Goal: Navigation & Orientation: Find specific page/section

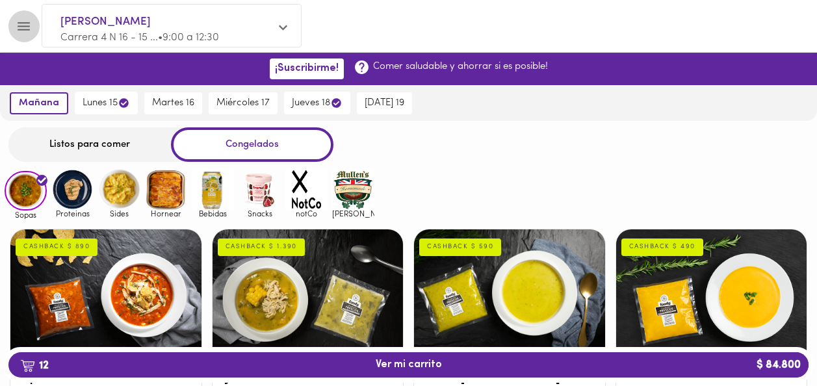
click at [21, 20] on icon "Menu" at bounding box center [24, 26] width 16 height 16
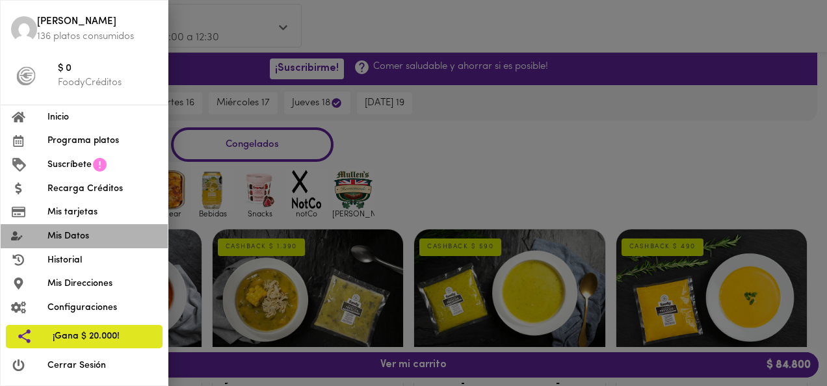
click at [74, 235] on span "Mis Datos" at bounding box center [102, 237] width 110 height 14
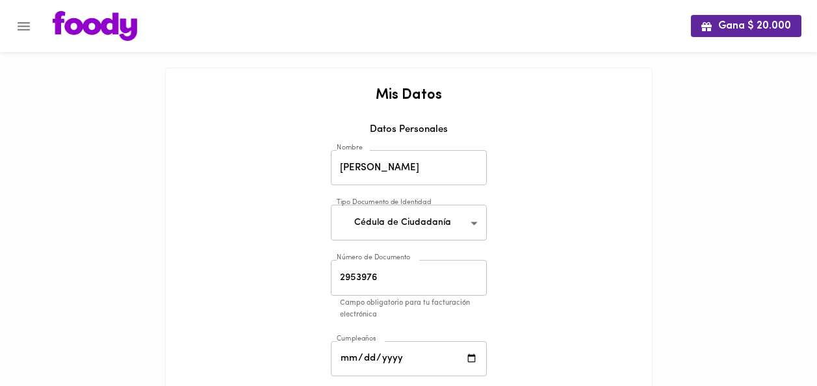
click at [27, 27] on icon "Menu" at bounding box center [24, 26] width 16 height 16
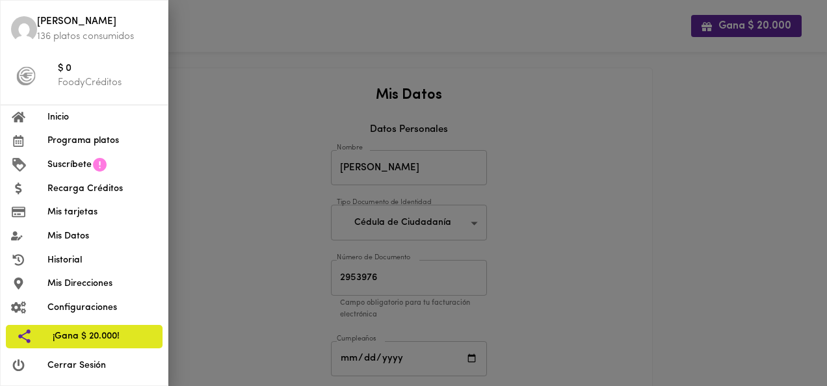
click at [73, 188] on span "Recarga Créditos" at bounding box center [102, 189] width 110 height 14
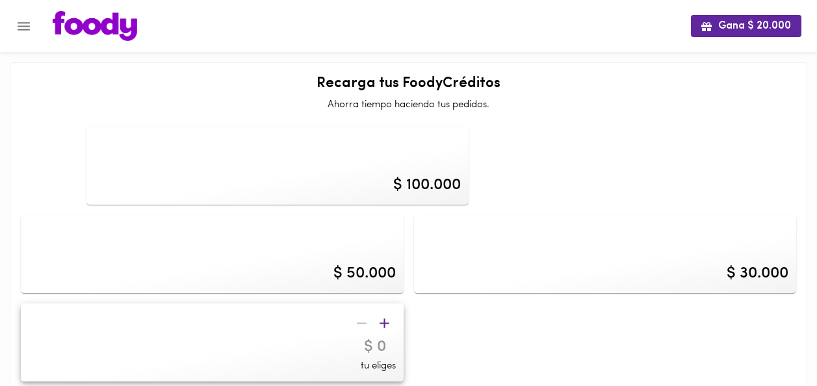
click at [25, 25] on icon "Menu" at bounding box center [24, 26] width 12 height 8
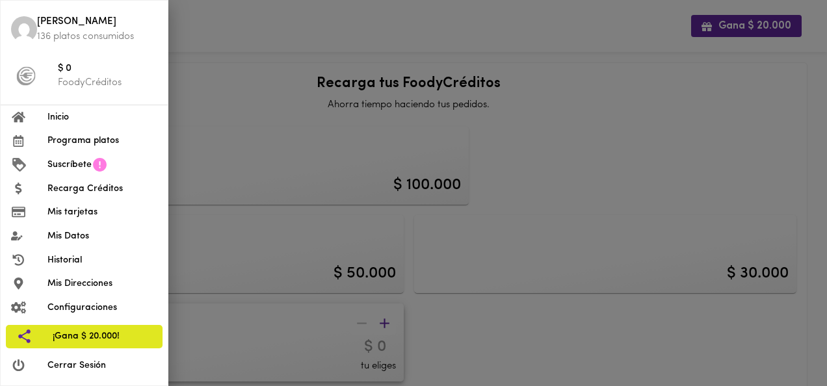
click at [83, 254] on span "Historial" at bounding box center [102, 261] width 110 height 14
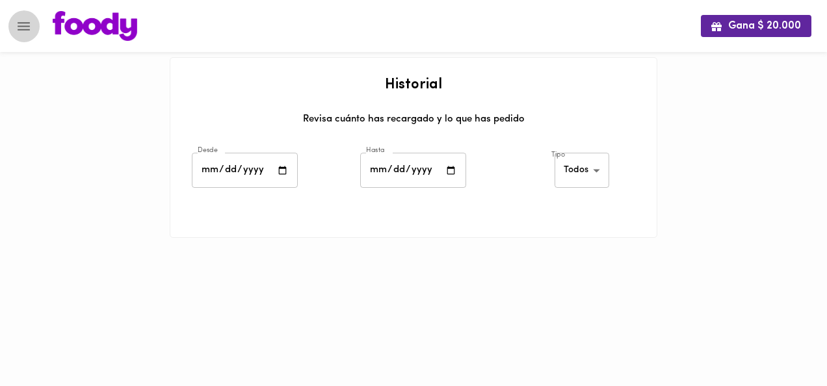
click at [27, 23] on icon "Menu" at bounding box center [24, 26] width 12 height 8
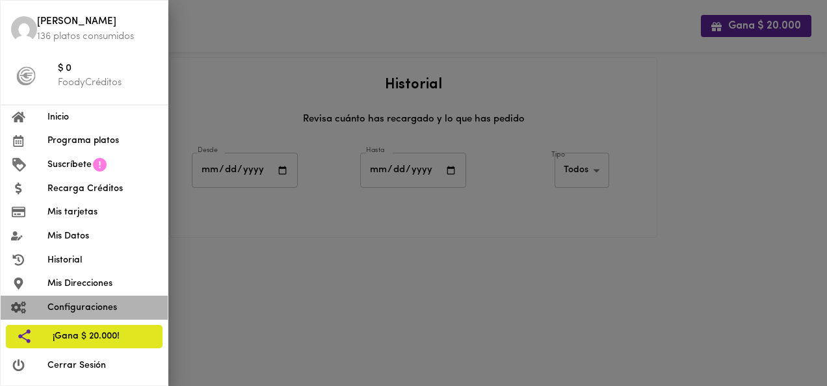
click at [80, 315] on li "Configuraciones" at bounding box center [84, 308] width 167 height 24
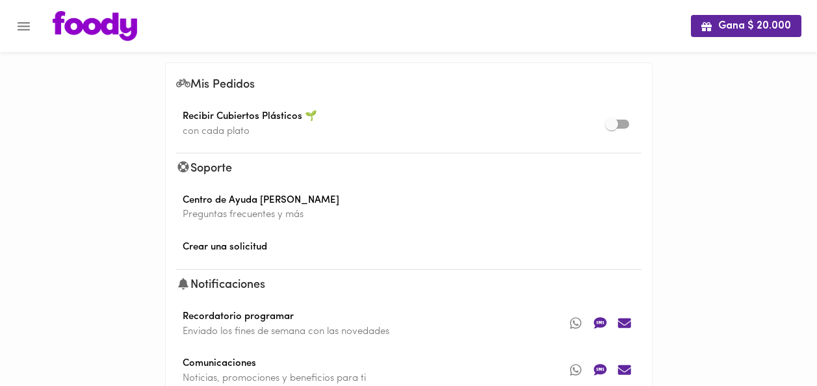
click at [25, 25] on icon "Menu" at bounding box center [24, 26] width 16 height 16
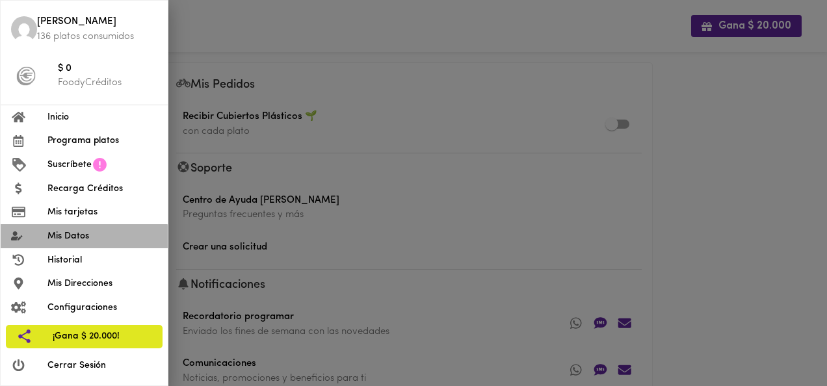
click at [54, 238] on span "Mis Datos" at bounding box center [102, 237] width 110 height 14
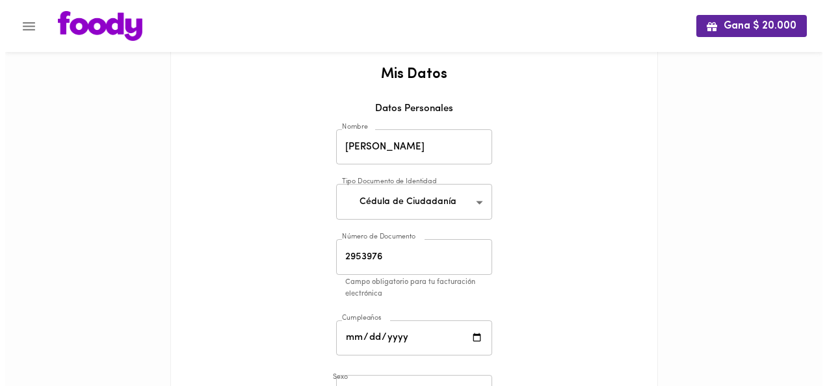
scroll to position [21, 0]
click at [28, 25] on icon "Menu" at bounding box center [24, 26] width 16 height 16
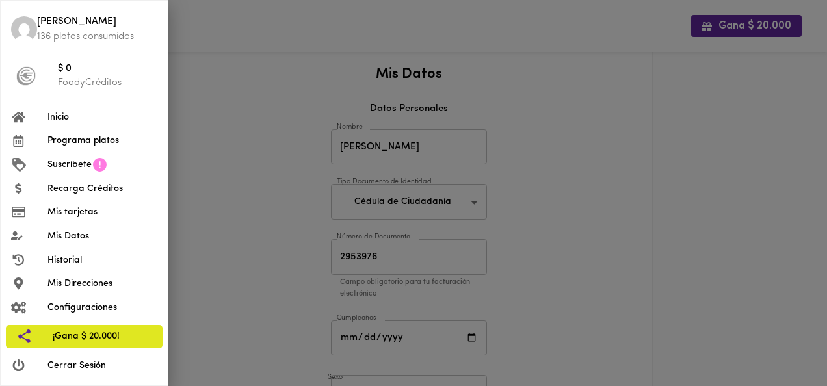
click at [56, 310] on span "Configuraciones" at bounding box center [102, 308] width 110 height 14
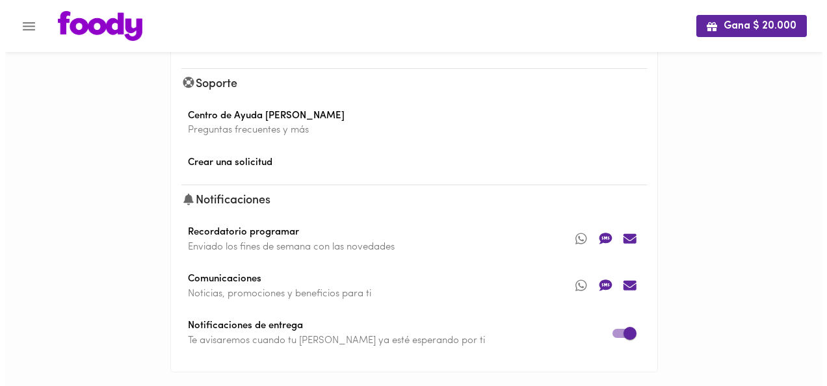
scroll to position [110, 0]
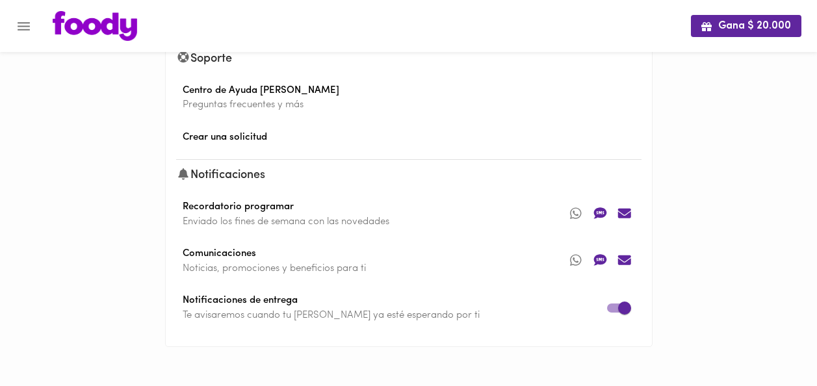
click at [20, 28] on icon "Menu" at bounding box center [24, 26] width 16 height 16
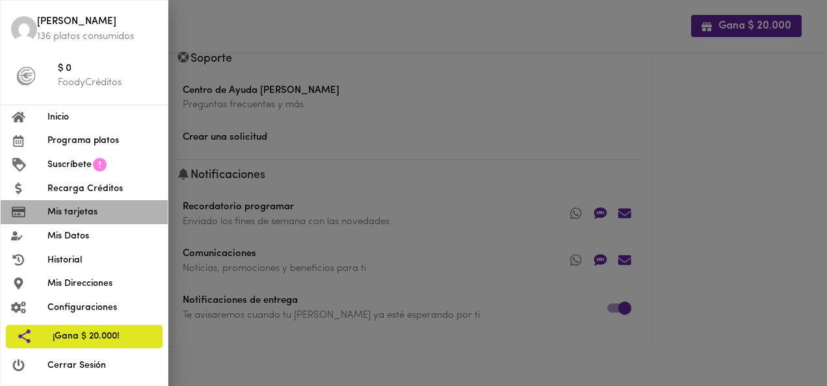
click at [68, 209] on span "Mis tarjetas" at bounding box center [102, 212] width 110 height 14
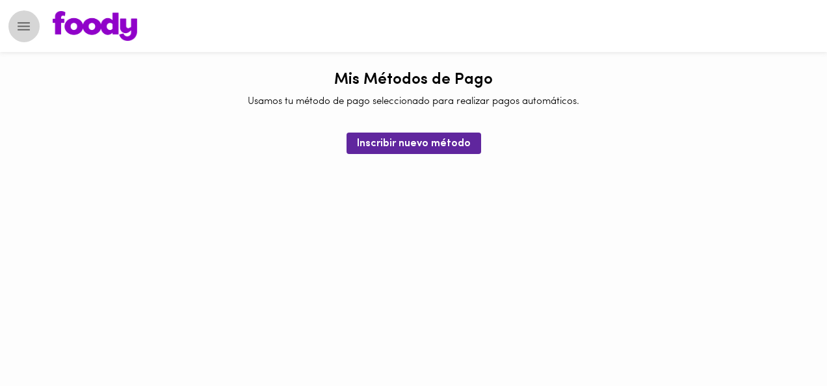
click at [23, 29] on icon "Menu" at bounding box center [24, 26] width 12 height 8
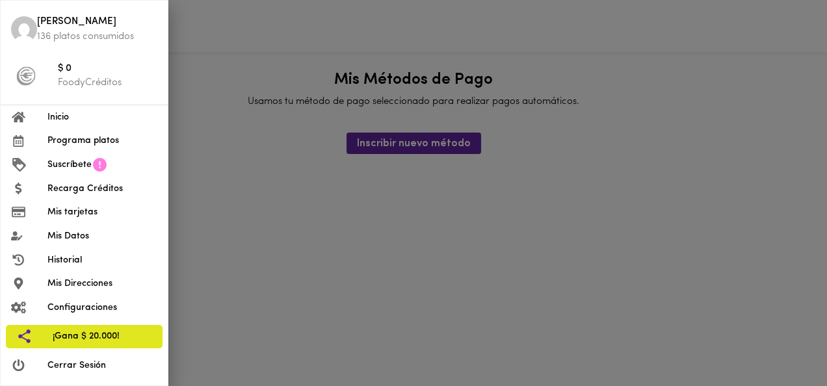
click at [55, 141] on span "Programa platos" at bounding box center [102, 141] width 110 height 14
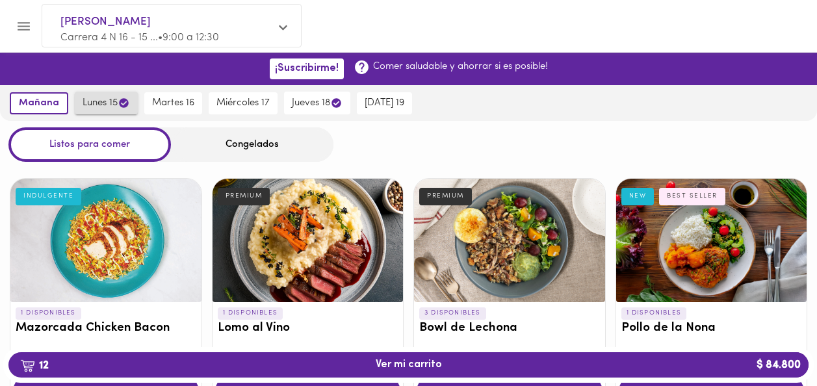
click at [246, 144] on div "Congelados" at bounding box center [252, 144] width 163 height 34
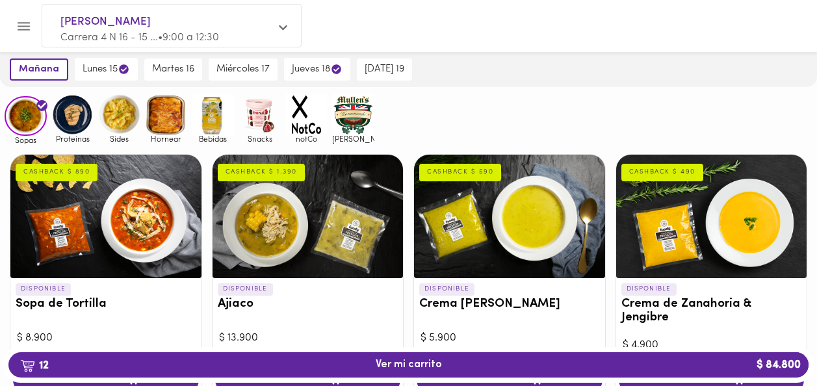
scroll to position [74, 0]
